Goal: Find specific page/section: Find specific page/section

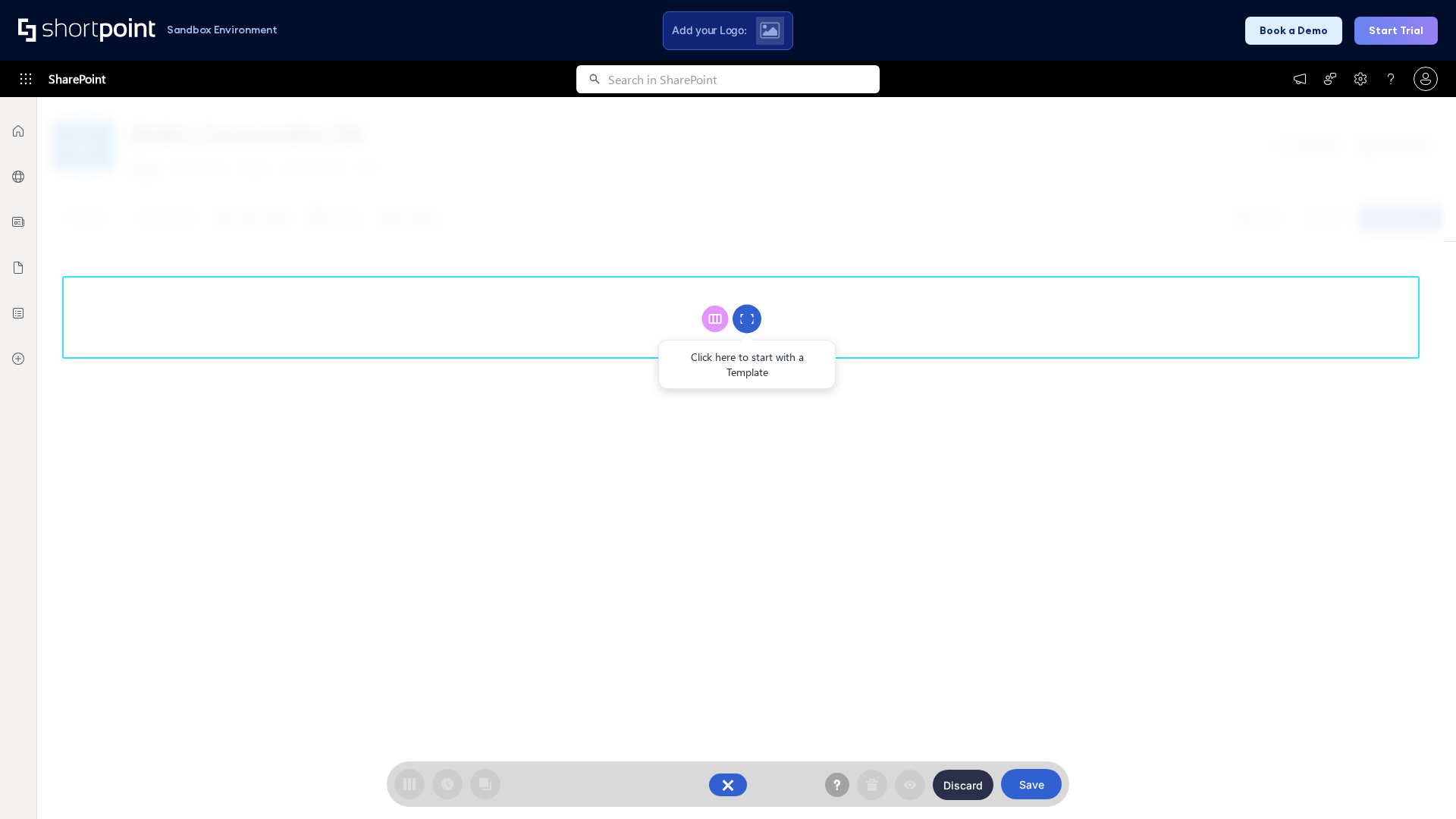
click at [747, 319] on circle at bounding box center [747, 320] width 29 height 29
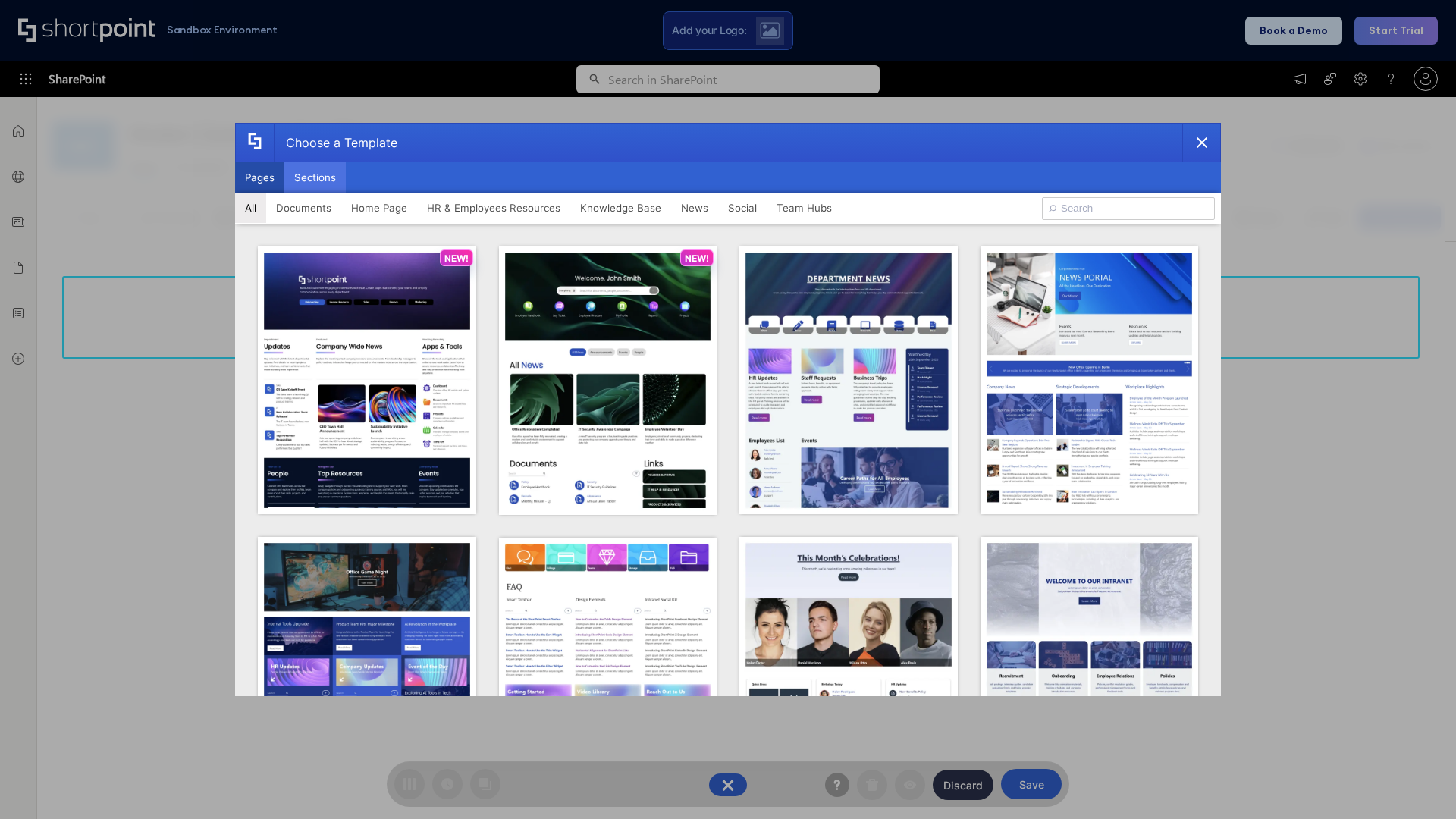
click at [315, 177] on button "Sections" at bounding box center [315, 177] width 61 height 31
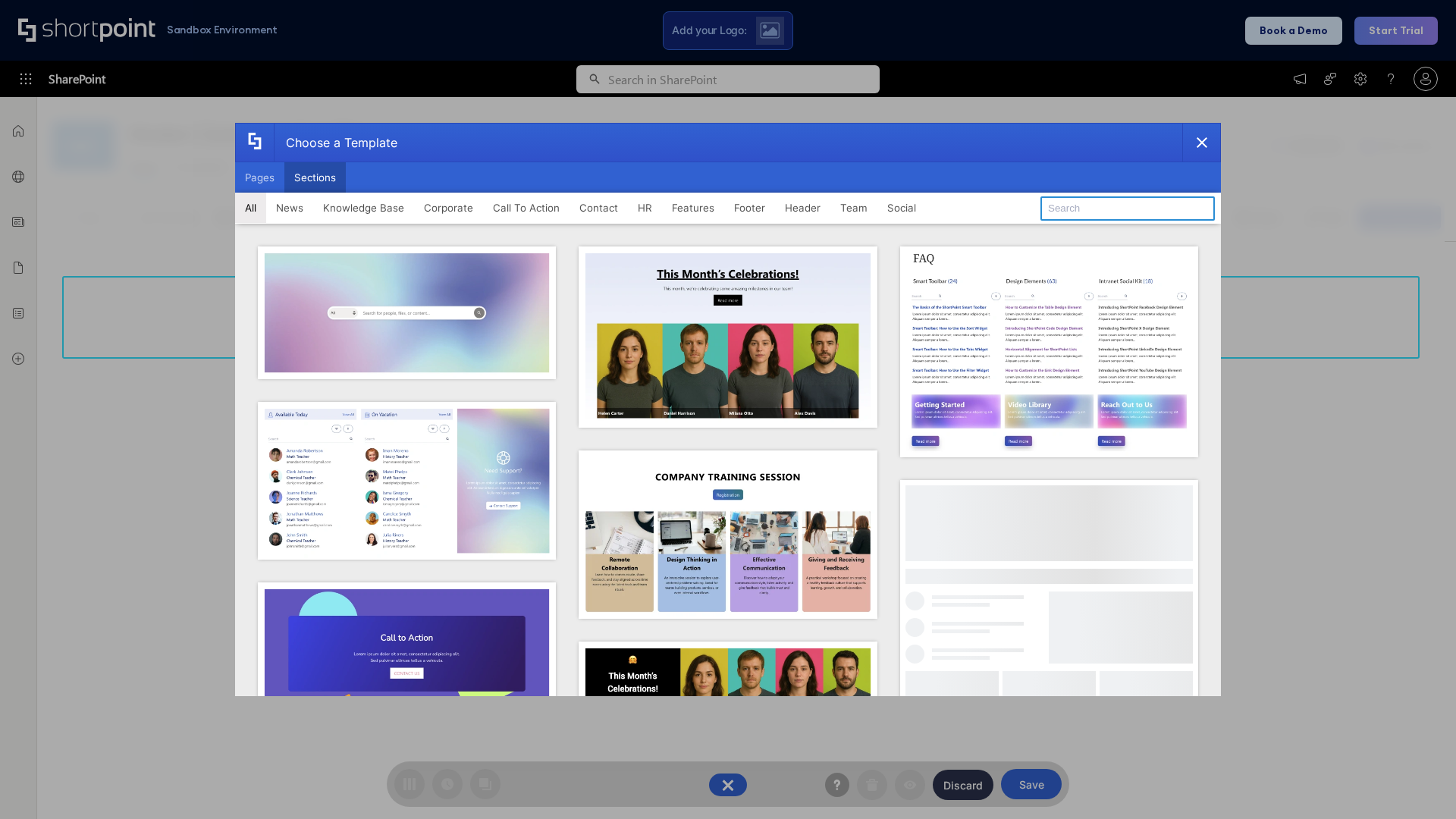
type input "CTA 3"
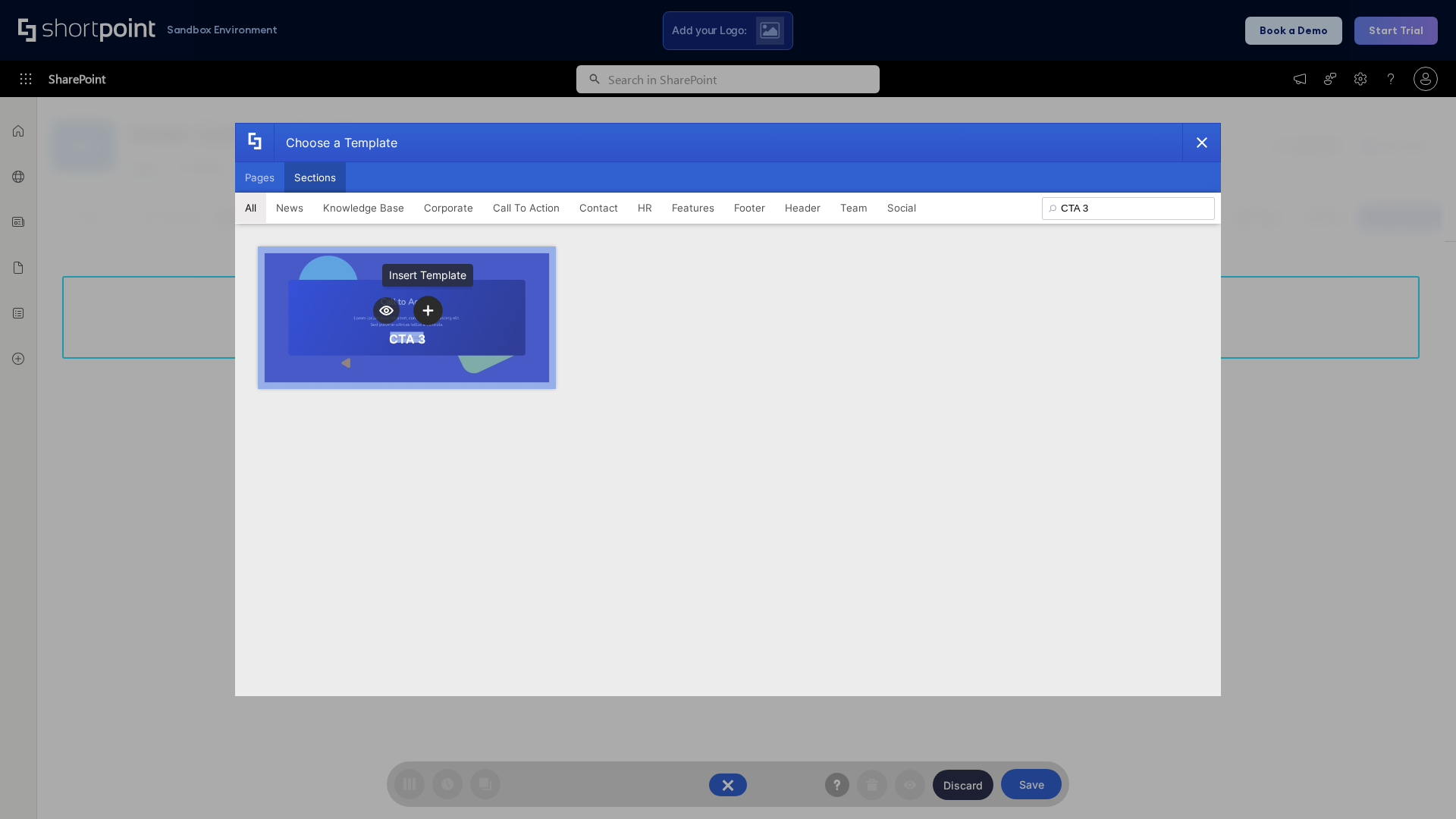
click at [428, 310] on icon "template selector" at bounding box center [427, 310] width 10 height 10
